Goal: Task Accomplishment & Management: Complete application form

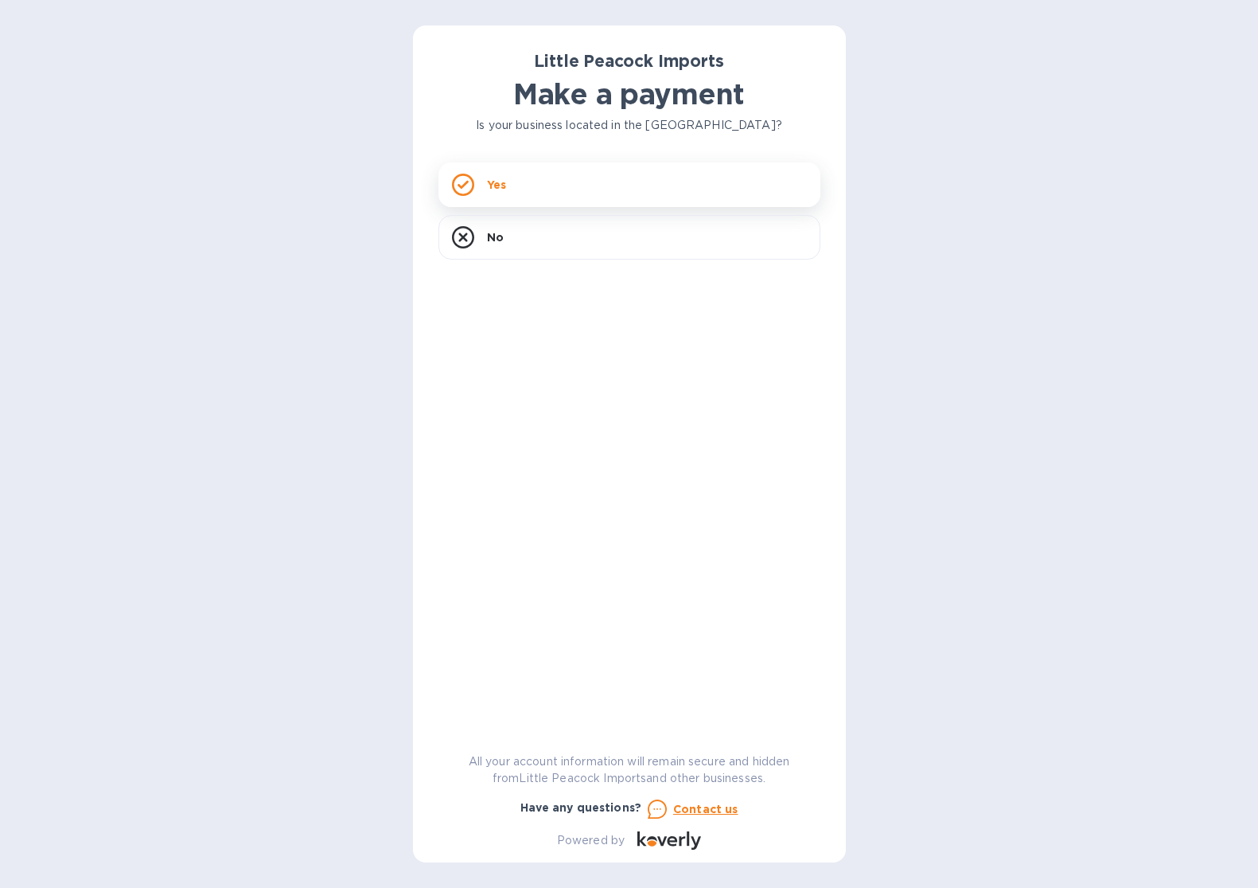
click at [590, 181] on div "Yes" at bounding box center [630, 184] width 382 height 45
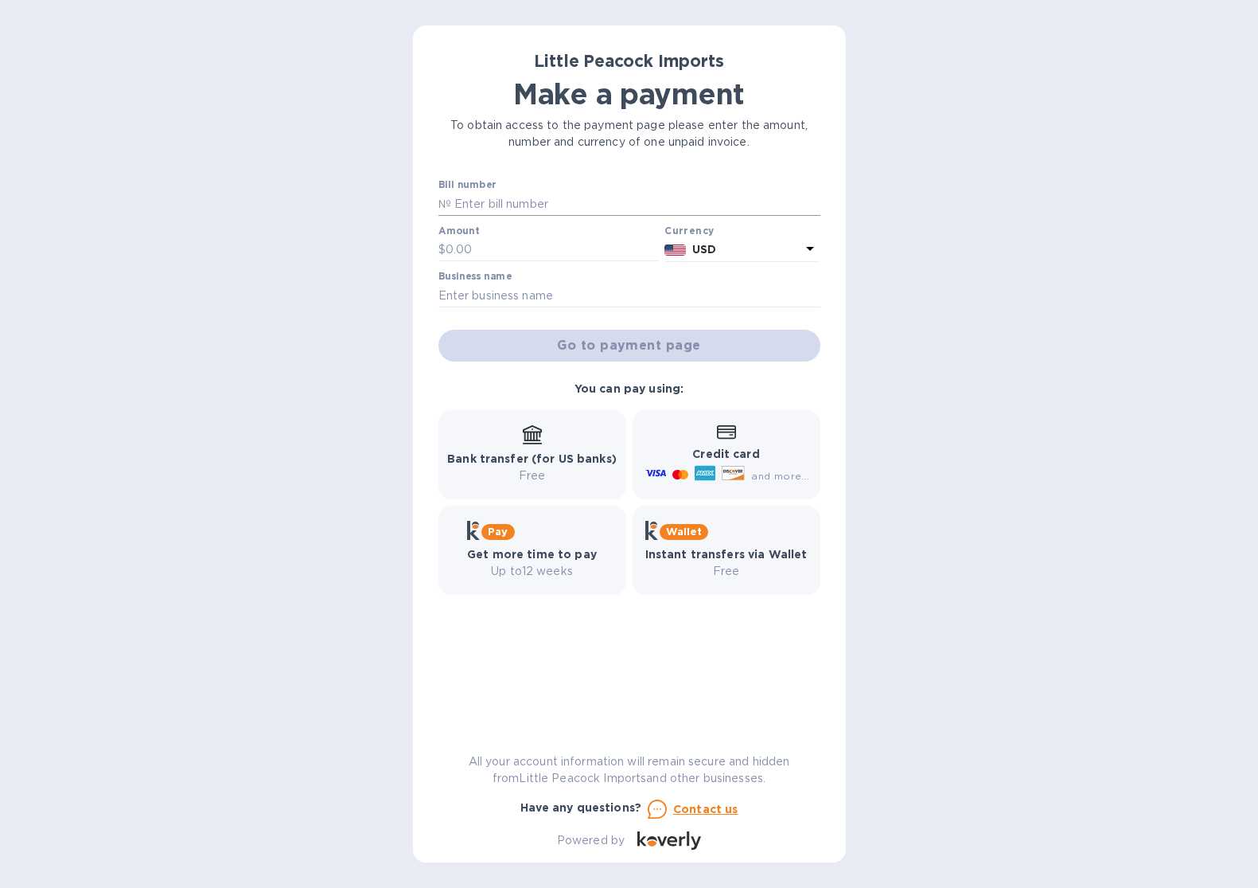
click at [565, 205] on input "text" at bounding box center [635, 204] width 369 height 24
type input "LP2507313"
click at [447, 243] on input "text" at bounding box center [552, 250] width 213 height 24
type input "660.00"
click at [490, 302] on input "text" at bounding box center [630, 295] width 382 height 24
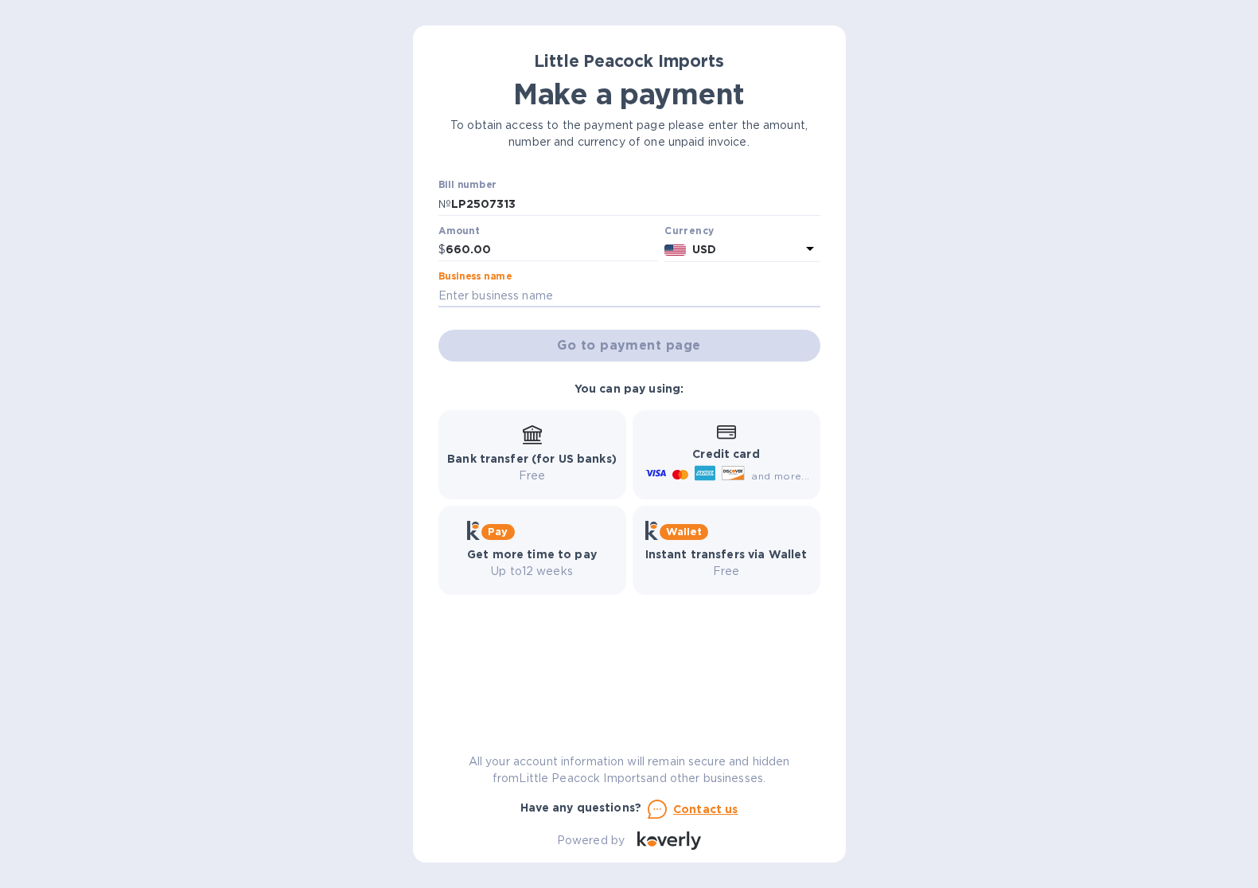
type input "W&G WINES"
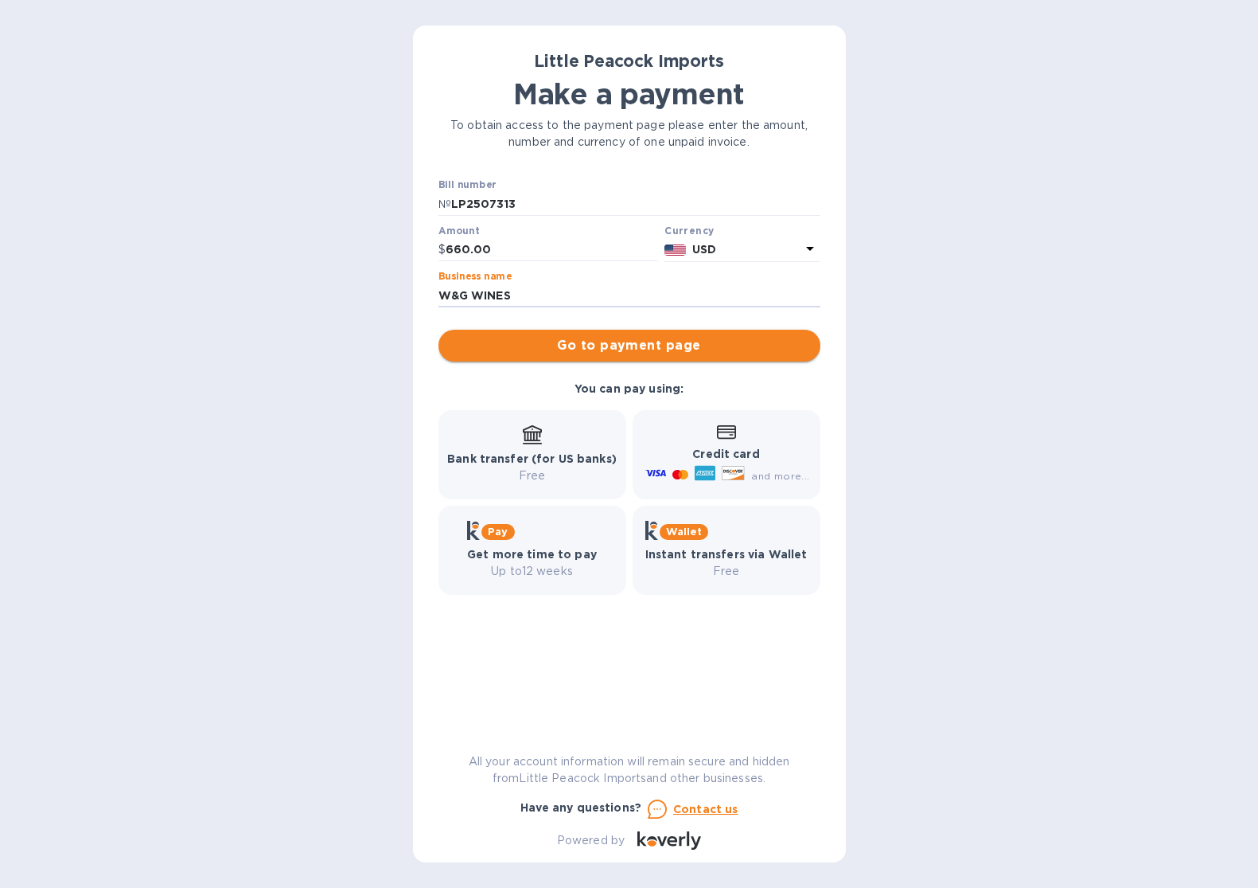
click at [608, 350] on span "Go to payment page" at bounding box center [629, 345] width 357 height 19
